Goal: Book appointment/travel/reservation

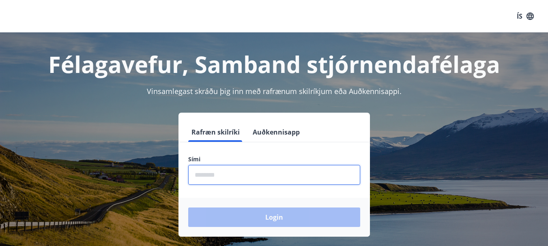
click at [229, 176] on input "phone" at bounding box center [274, 175] width 172 height 20
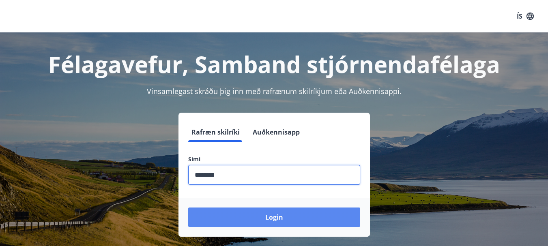
type input "********"
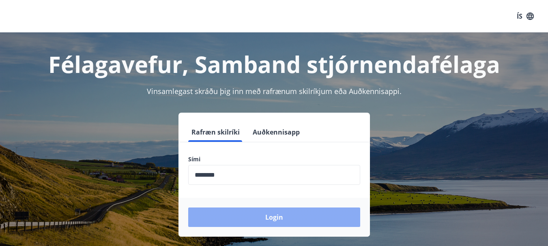
click at [262, 219] on button "Login" at bounding box center [274, 217] width 172 height 19
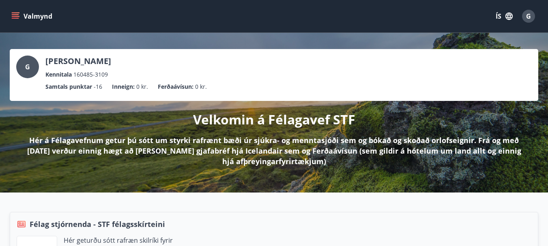
click at [12, 17] on icon "menu" at bounding box center [16, 16] width 9 height 1
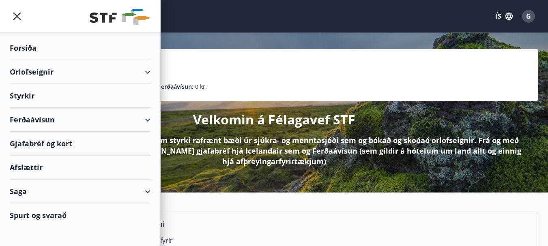
click at [34, 73] on div "Orlofseignir" at bounding box center [80, 72] width 141 height 24
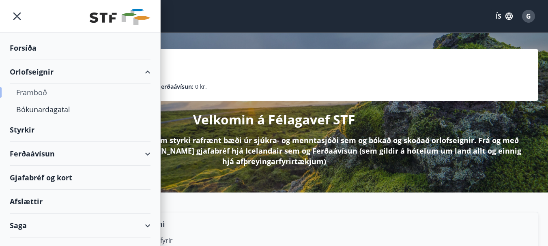
click at [35, 91] on div "Framboð" at bounding box center [80, 92] width 128 height 17
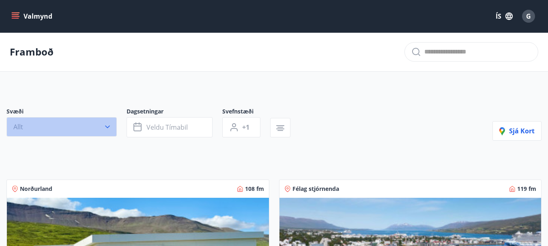
click at [107, 127] on icon "button" at bounding box center [107, 127] width 5 height 3
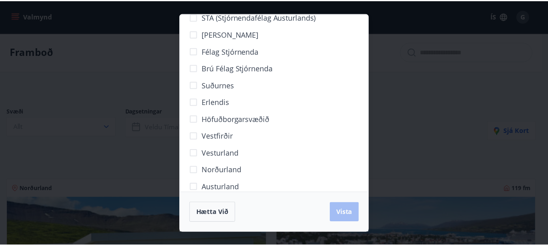
scroll to position [79, 0]
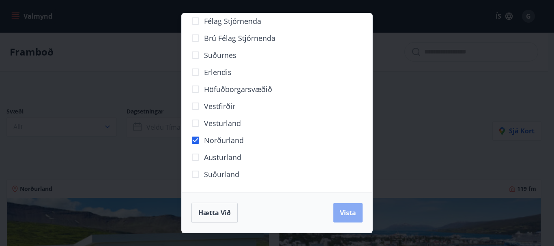
click at [352, 214] on span "Vista" at bounding box center [348, 212] width 16 height 9
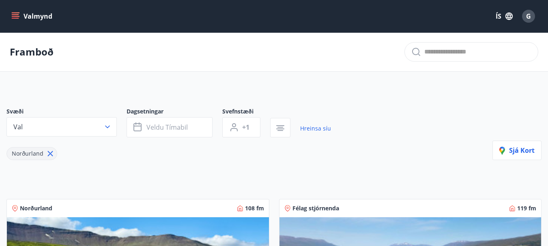
click at [15, 13] on icon "menu" at bounding box center [16, 13] width 9 height 1
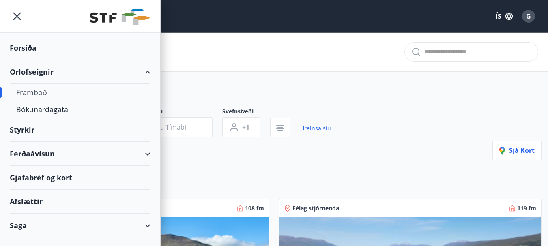
click at [42, 94] on div "Framboð" at bounding box center [80, 92] width 128 height 17
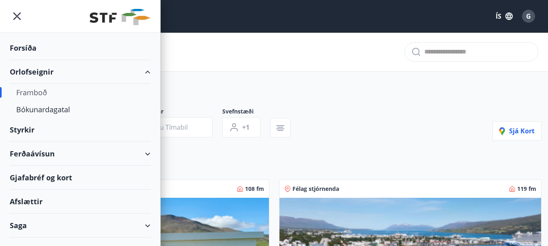
click at [31, 92] on div "Framboð" at bounding box center [80, 92] width 128 height 17
drag, startPoint x: 31, startPoint y: 92, endPoint x: 189, endPoint y: 78, distance: 158.4
click at [31, 92] on div "Framboð" at bounding box center [80, 92] width 128 height 17
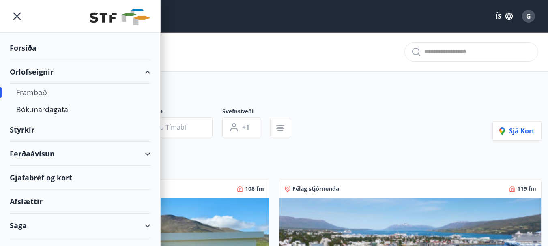
drag, startPoint x: 189, startPoint y: 78, endPoint x: 199, endPoint y: 76, distance: 10.0
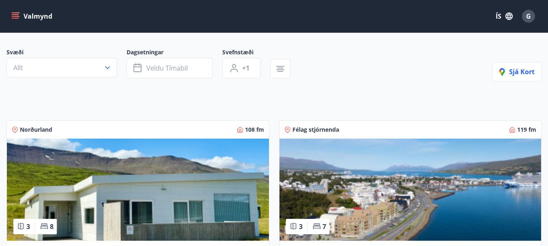
scroll to position [60, 0]
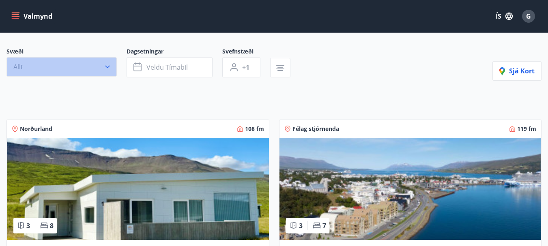
click at [103, 69] on icon "button" at bounding box center [107, 67] width 8 height 8
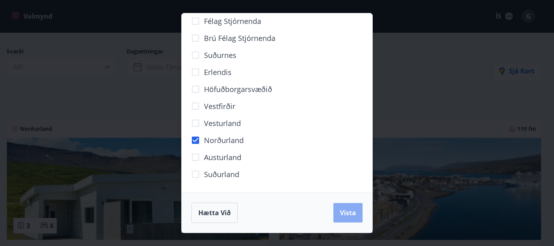
click at [348, 212] on span "Vista" at bounding box center [348, 212] width 16 height 9
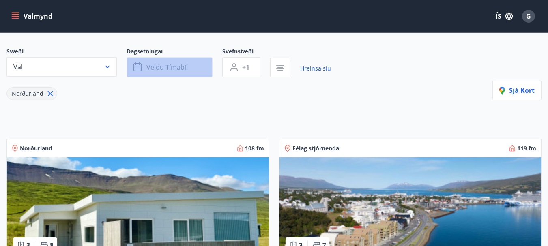
click at [167, 64] on span "Veldu tímabil" at bounding box center [166, 67] width 41 height 9
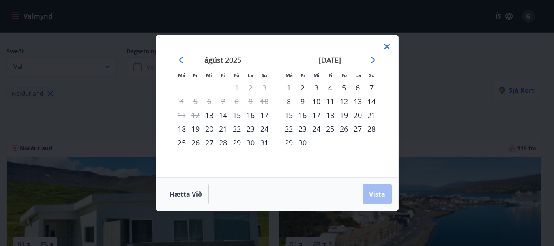
click at [235, 114] on div "15" at bounding box center [237, 115] width 14 height 14
click at [263, 115] on div "17" at bounding box center [265, 115] width 14 height 14
click at [374, 191] on span "Vista" at bounding box center [377, 194] width 16 height 9
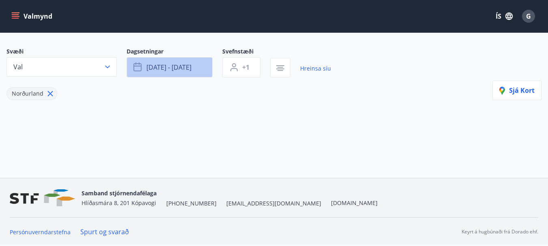
click at [180, 63] on span "[DATE] - [DATE]" at bounding box center [168, 67] width 45 height 9
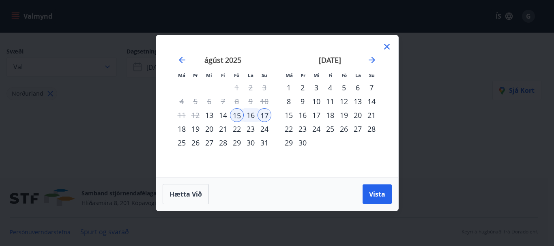
click at [211, 114] on div "13" at bounding box center [209, 115] width 14 height 14
click at [209, 129] on div "20" at bounding box center [209, 129] width 14 height 14
click at [380, 191] on span "Vista" at bounding box center [377, 194] width 16 height 9
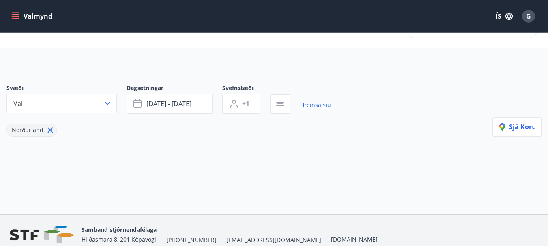
scroll to position [24, 0]
click at [48, 128] on icon at bounding box center [50, 129] width 5 height 5
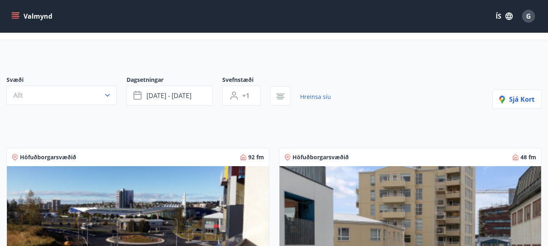
scroll to position [31, 0]
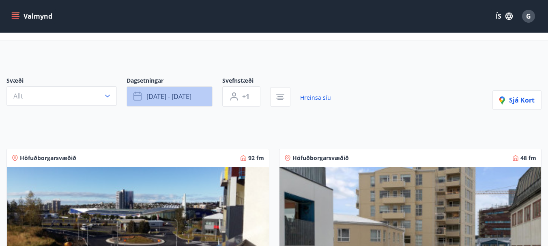
click at [167, 100] on span "[DATE] - [DATE]" at bounding box center [168, 96] width 45 height 9
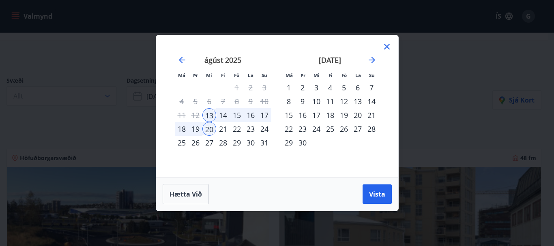
click at [236, 116] on div "15" at bounding box center [237, 115] width 14 height 14
click at [268, 114] on div "17" at bounding box center [265, 115] width 14 height 14
click at [376, 198] on span "Vista" at bounding box center [377, 194] width 16 height 9
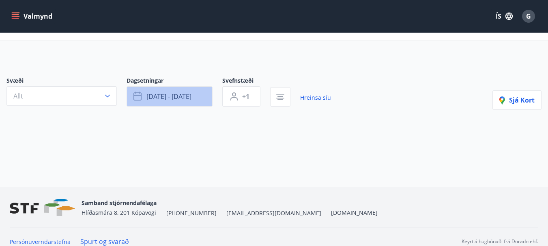
click at [173, 92] on span "[DATE] - [DATE]" at bounding box center [168, 96] width 45 height 9
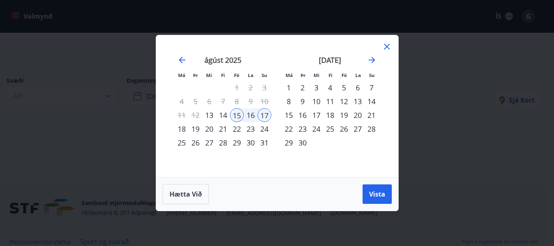
click at [343, 115] on div "19" at bounding box center [344, 115] width 14 height 14
click at [371, 114] on div "21" at bounding box center [372, 115] width 14 height 14
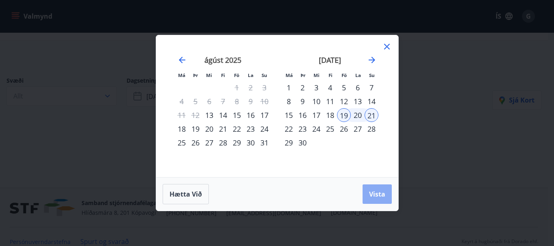
click at [374, 191] on span "Vista" at bounding box center [377, 194] width 16 height 9
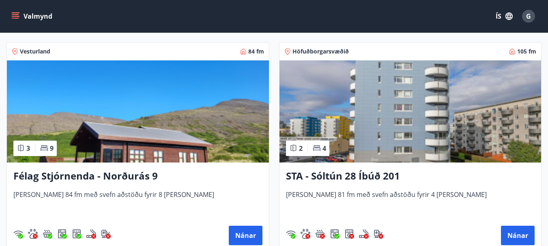
scroll to position [358, 0]
